Goal: Information Seeking & Learning: Understand process/instructions

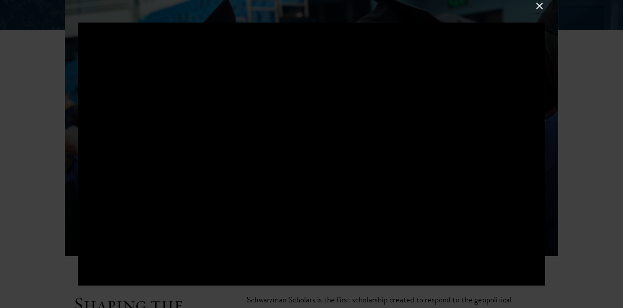
click at [540, 8] on button at bounding box center [539, 5] width 11 height 11
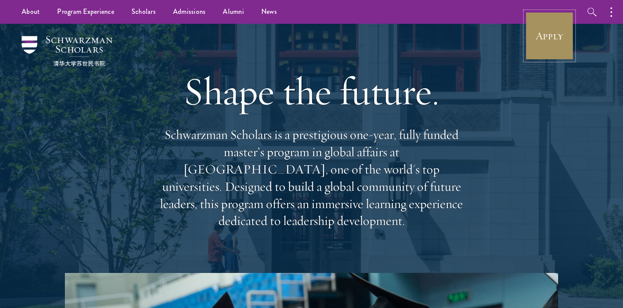
click at [562, 59] on link "Apply" at bounding box center [550, 36] width 48 height 48
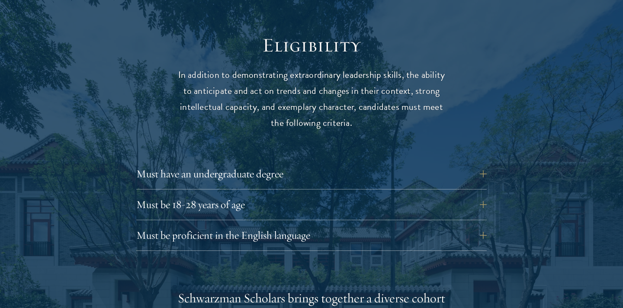
scroll to position [1123, 0]
click at [394, 163] on button "Must have an undergraduate degree" at bounding box center [318, 173] width 351 height 21
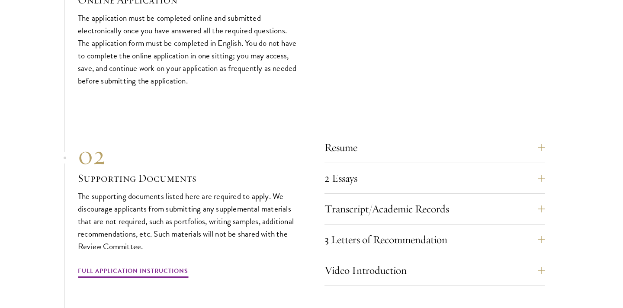
scroll to position [3019, 0]
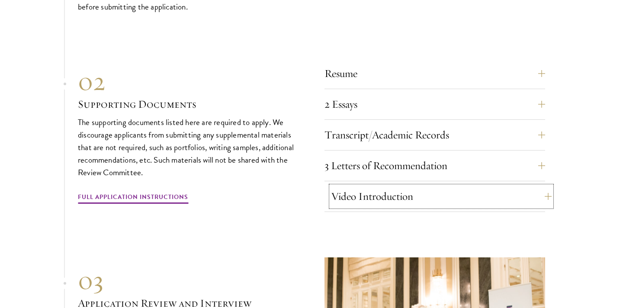
click at [524, 193] on button "Video Introduction" at bounding box center [441, 196] width 221 height 21
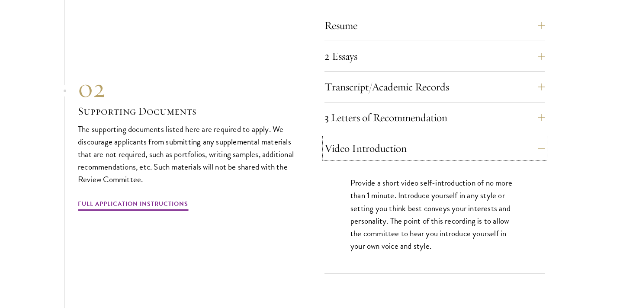
scroll to position [3014, 0]
click at [524, 50] on button "2 Essays" at bounding box center [441, 55] width 221 height 21
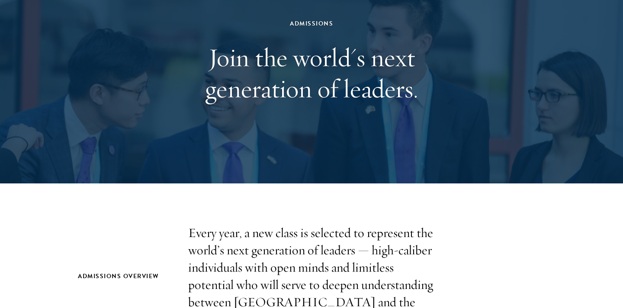
scroll to position [0, 0]
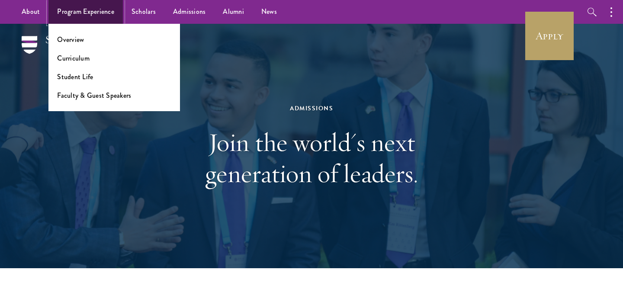
click at [96, 4] on link "Program Experience" at bounding box center [85, 12] width 74 height 24
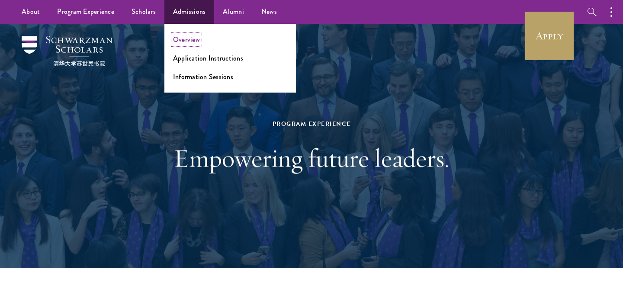
click at [196, 39] on link "Overview" at bounding box center [186, 40] width 27 height 10
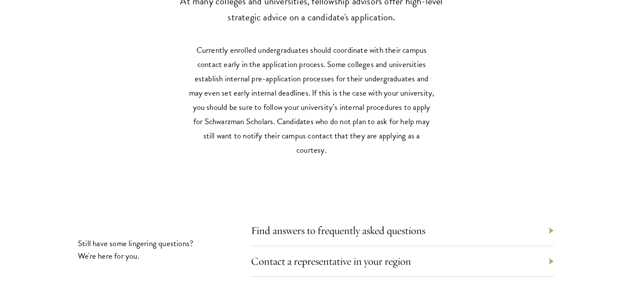
scroll to position [4045, 0]
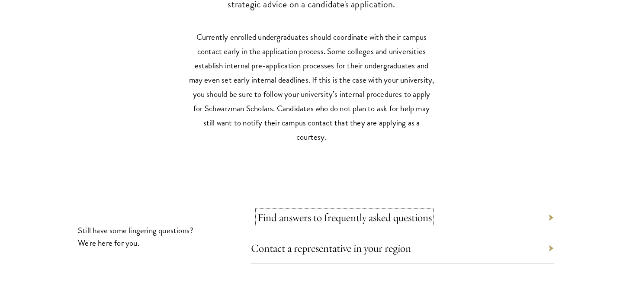
click at [421, 213] on link "Find answers to frequently asked questions" at bounding box center [345, 217] width 174 height 13
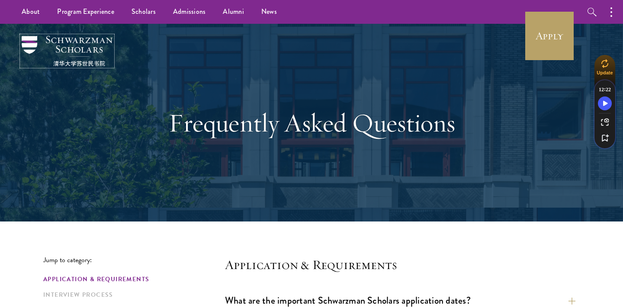
click at [34, 47] on img at bounding box center [67, 51] width 91 height 30
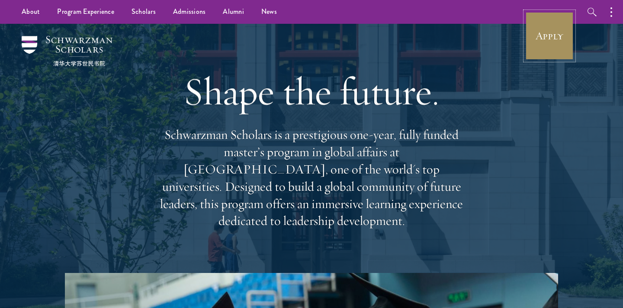
click at [552, 30] on link "Apply" at bounding box center [550, 36] width 48 height 48
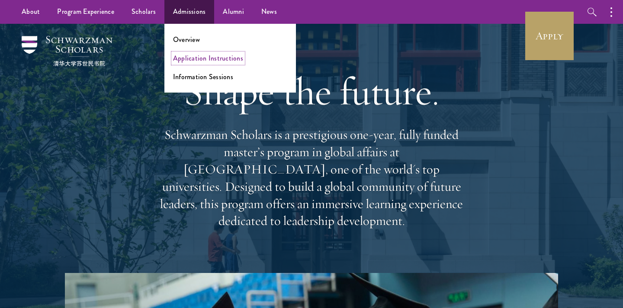
click at [197, 56] on link "Application Instructions" at bounding box center [208, 58] width 70 height 10
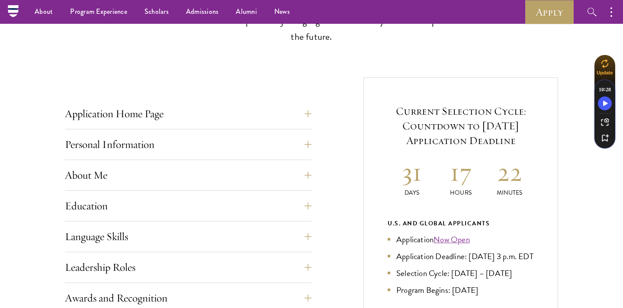
scroll to position [270, 0]
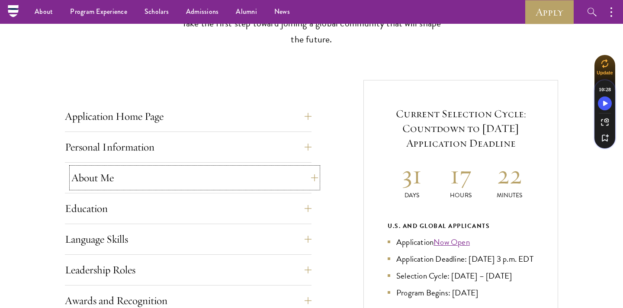
click at [309, 175] on button "About Me" at bounding box center [194, 178] width 247 height 21
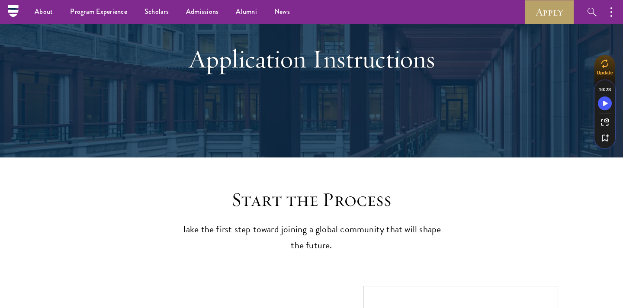
scroll to position [0, 0]
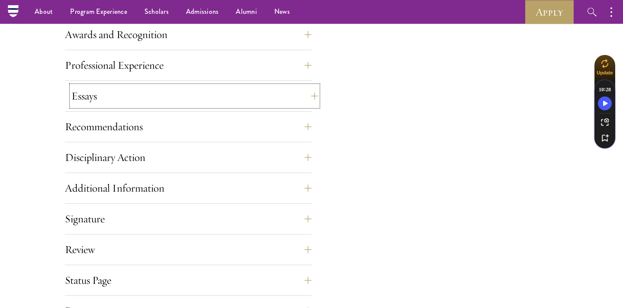
click at [305, 90] on button "Essays" at bounding box center [194, 96] width 247 height 21
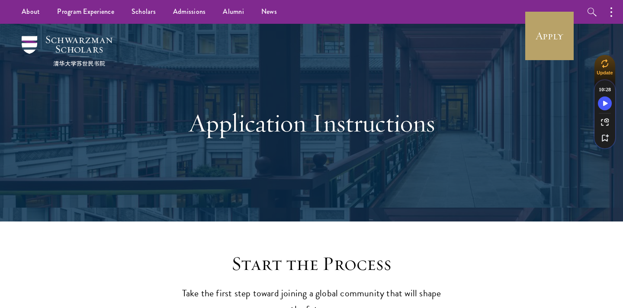
click at [304, 263] on h2 "Start the Process" at bounding box center [312, 264] width 268 height 24
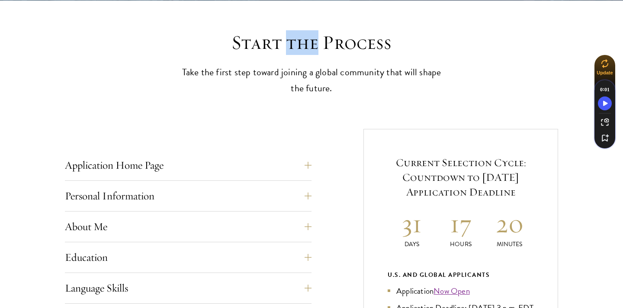
scroll to position [224, 0]
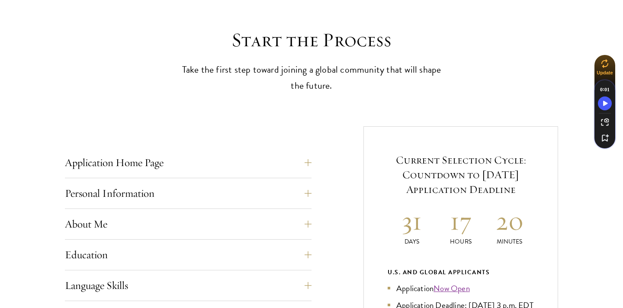
drag, startPoint x: 301, startPoint y: 43, endPoint x: 307, endPoint y: 43, distance: 5.2
click at [307, 43] on h2 "Start the Process" at bounding box center [312, 40] width 268 height 24
drag, startPoint x: 307, startPoint y: 43, endPoint x: 296, endPoint y: 43, distance: 10.4
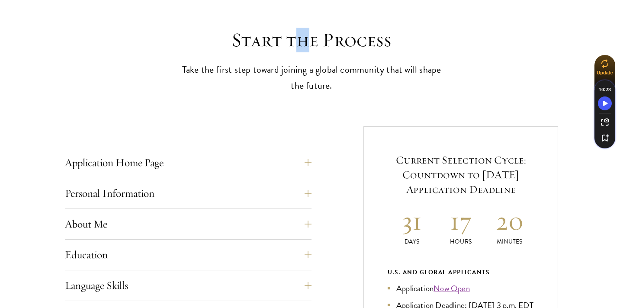
click at [296, 43] on h2 "Start the Process" at bounding box center [312, 40] width 268 height 24
drag, startPoint x: 296, startPoint y: 43, endPoint x: 303, endPoint y: 43, distance: 6.9
click at [303, 43] on h2 "Start the Process" at bounding box center [312, 40] width 268 height 24
